Goal: Task Accomplishment & Management: Use online tool/utility

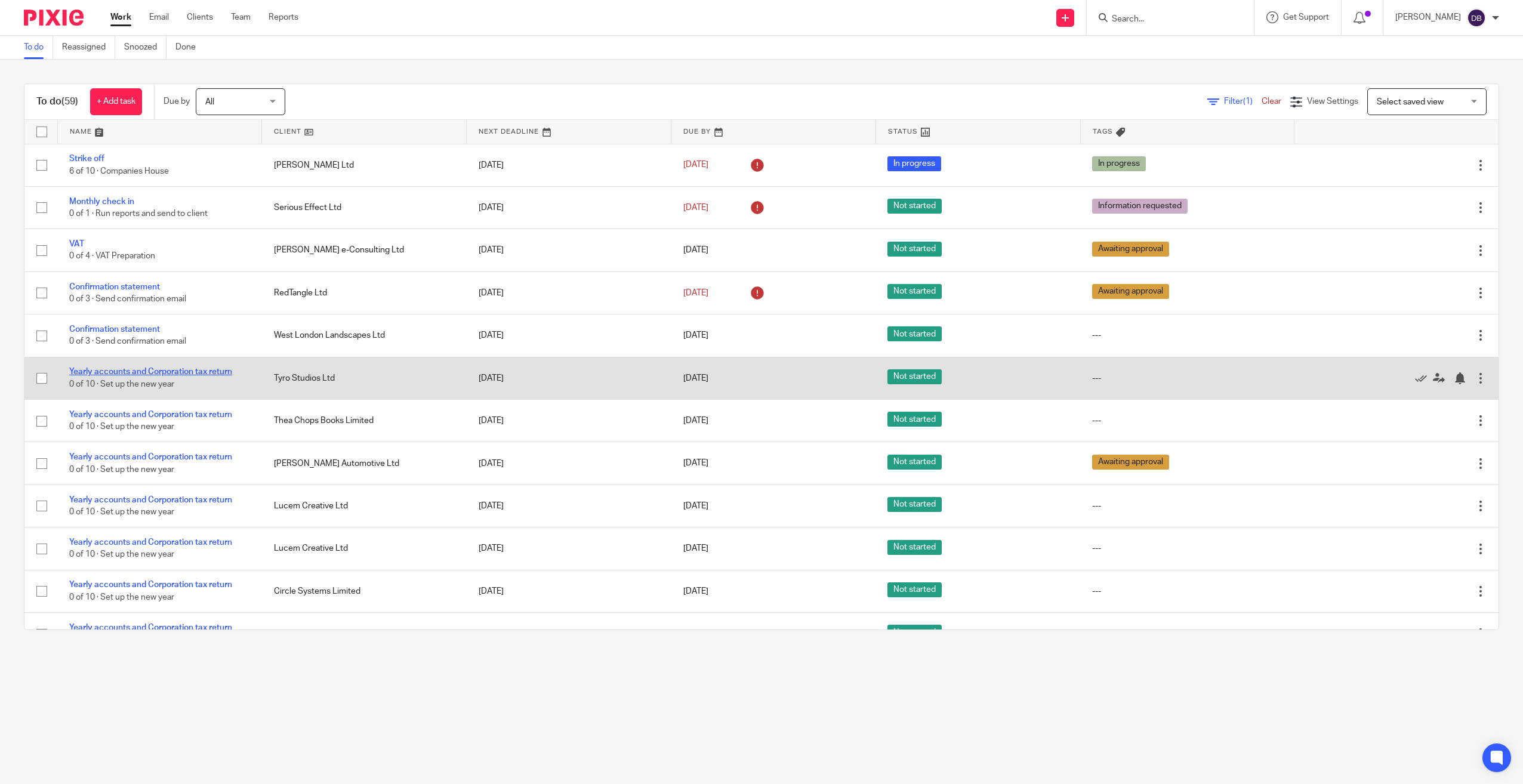
click at [123, 370] on link "Yearly accounts and Corporation tax return" at bounding box center [150, 371] width 163 height 8
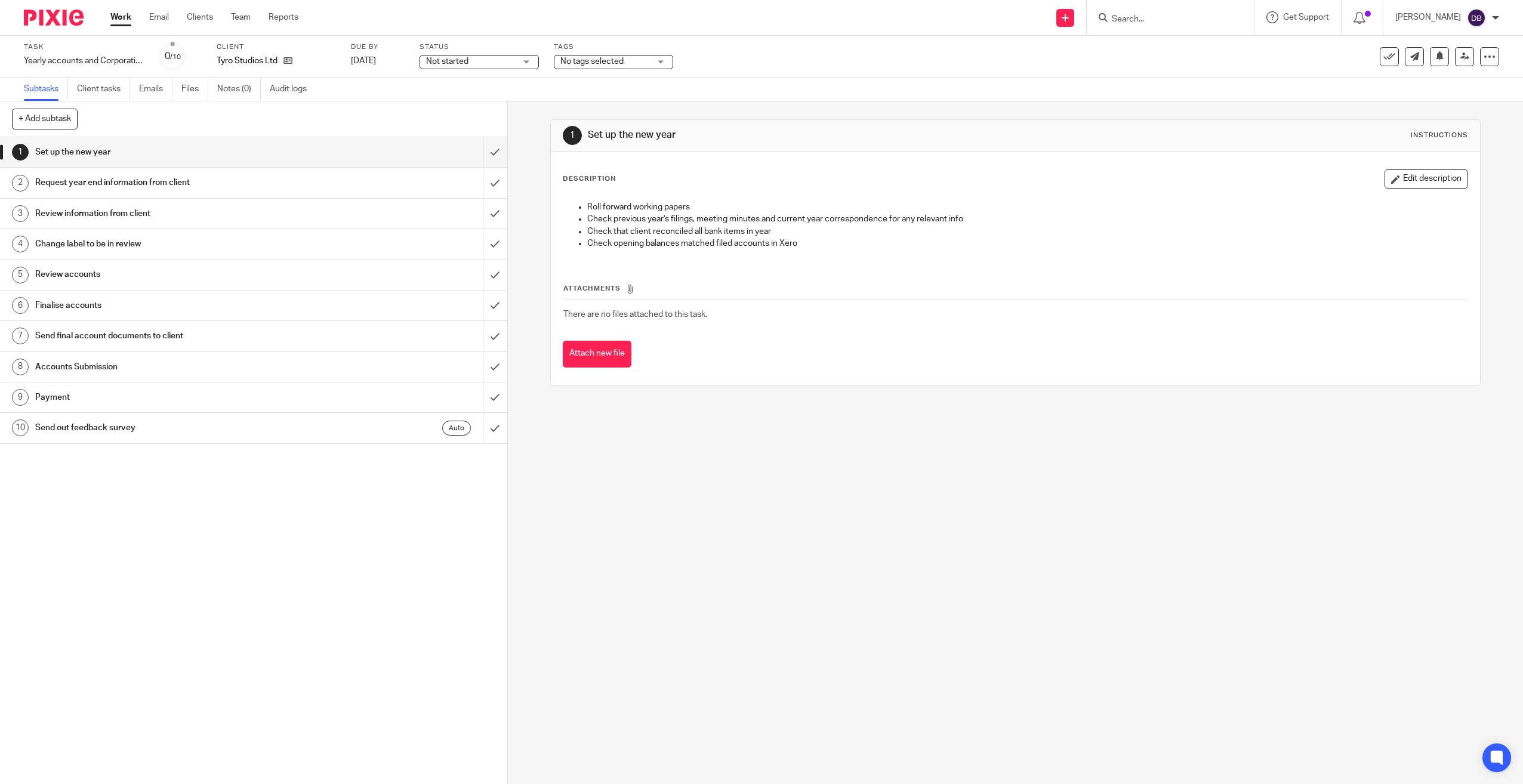
click at [513, 69] on div "Status Not started Not started Not started In progress 1" at bounding box center [479, 57] width 119 height 29
click at [513, 60] on span "Not started" at bounding box center [471, 61] width 89 height 12
click at [587, 58] on span "No tags selected" at bounding box center [592, 61] width 63 height 8
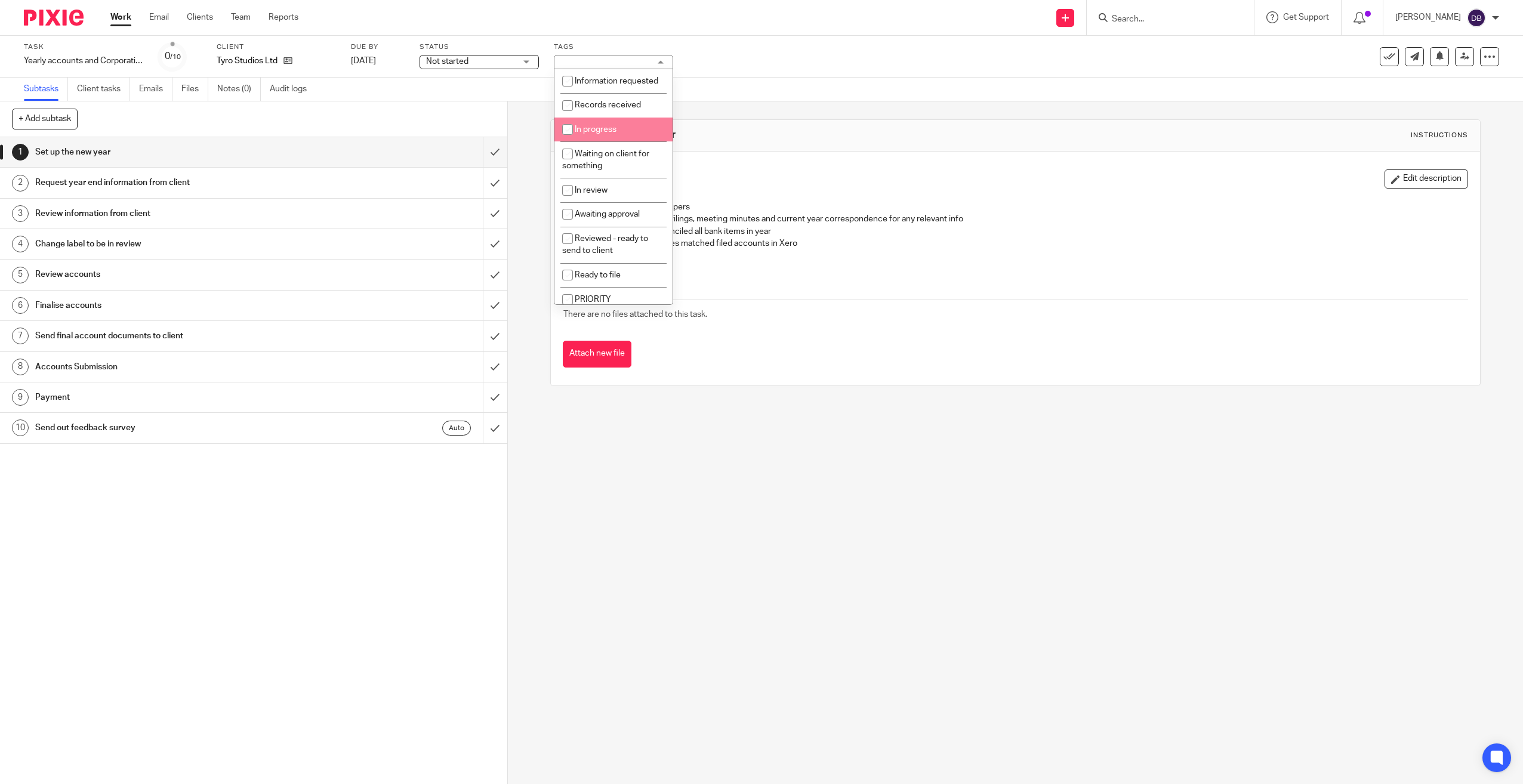
click at [597, 135] on li "In progress" at bounding box center [613, 129] width 118 height 24
click at [608, 142] on li "In progress" at bounding box center [613, 129] width 118 height 24
checkbox input "false"
click at [607, 93] on li "Information requested" at bounding box center [613, 81] width 118 height 24
checkbox input "true"
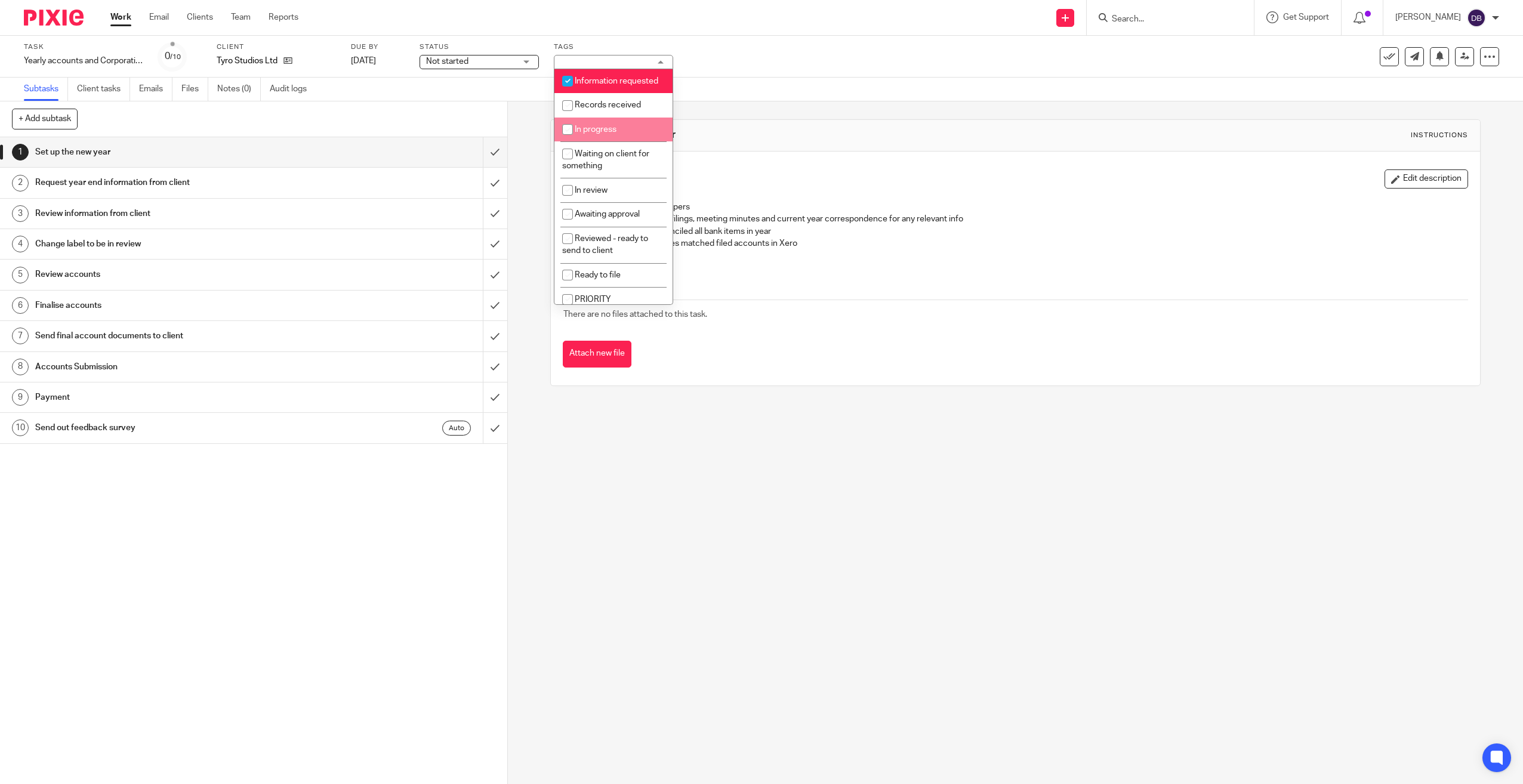
click at [58, 16] on img at bounding box center [54, 17] width 60 height 16
